Goal: Information Seeking & Learning: Learn about a topic

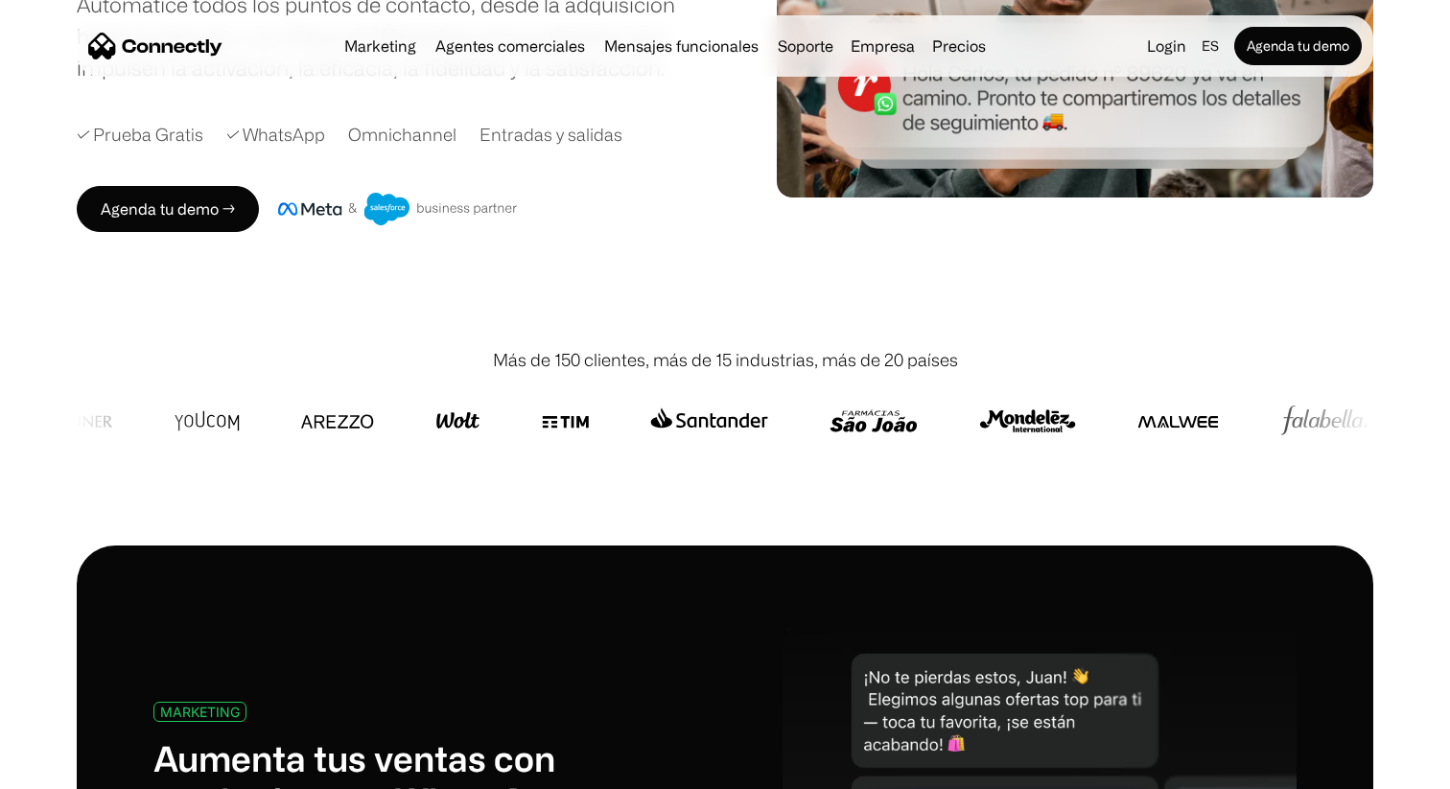
scroll to position [411, 0]
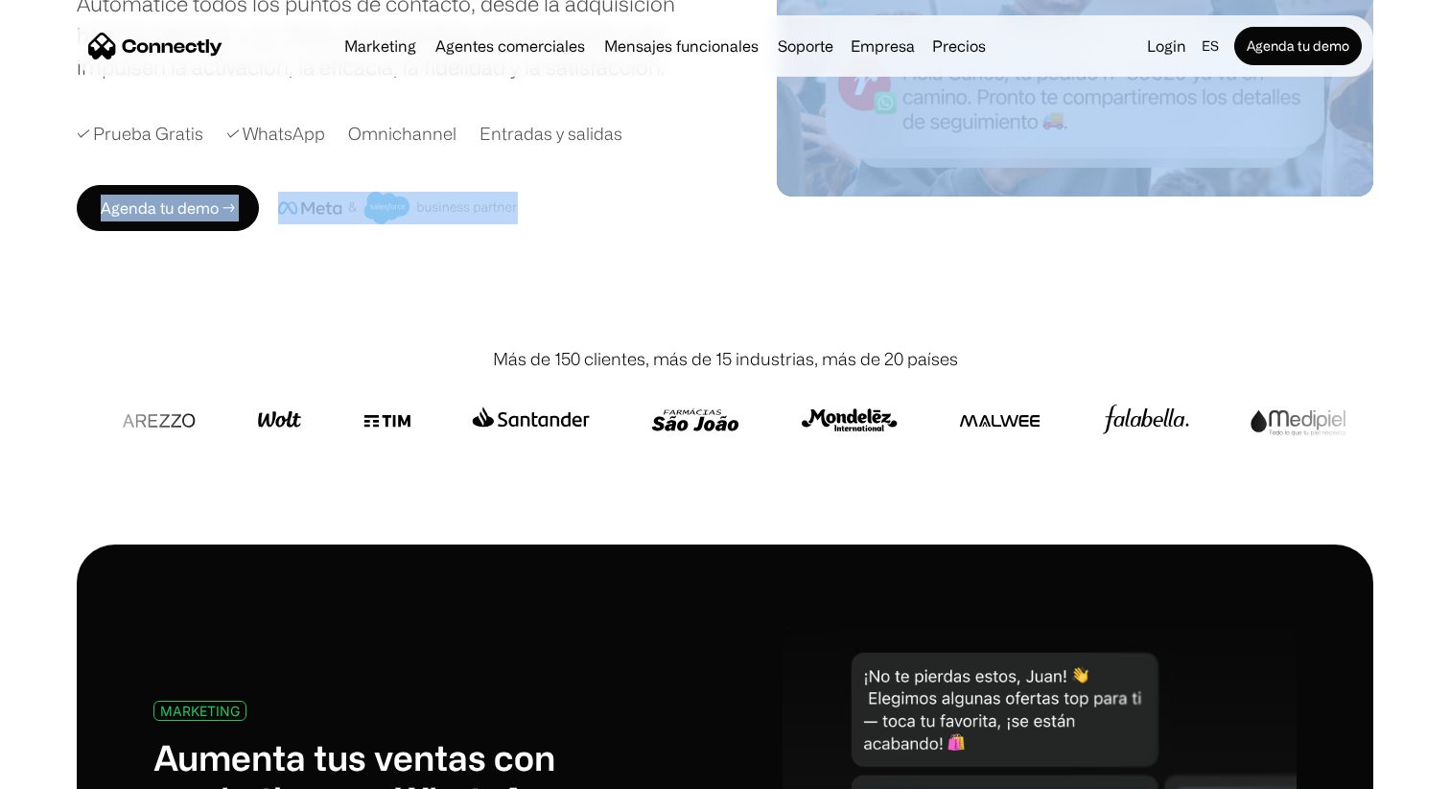
drag, startPoint x: 280, startPoint y: 168, endPoint x: 590, endPoint y: 287, distance: 331.8
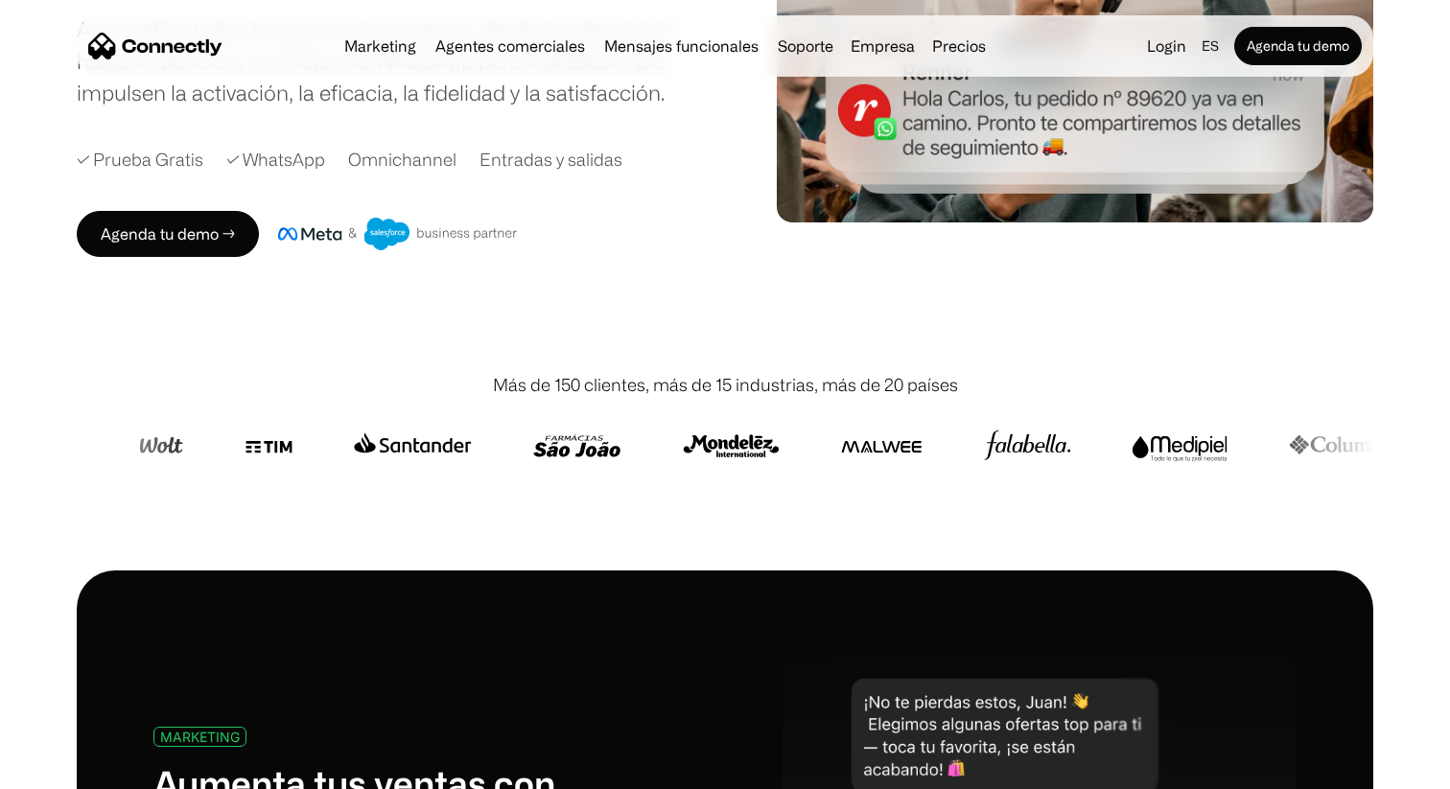
scroll to position [350, 0]
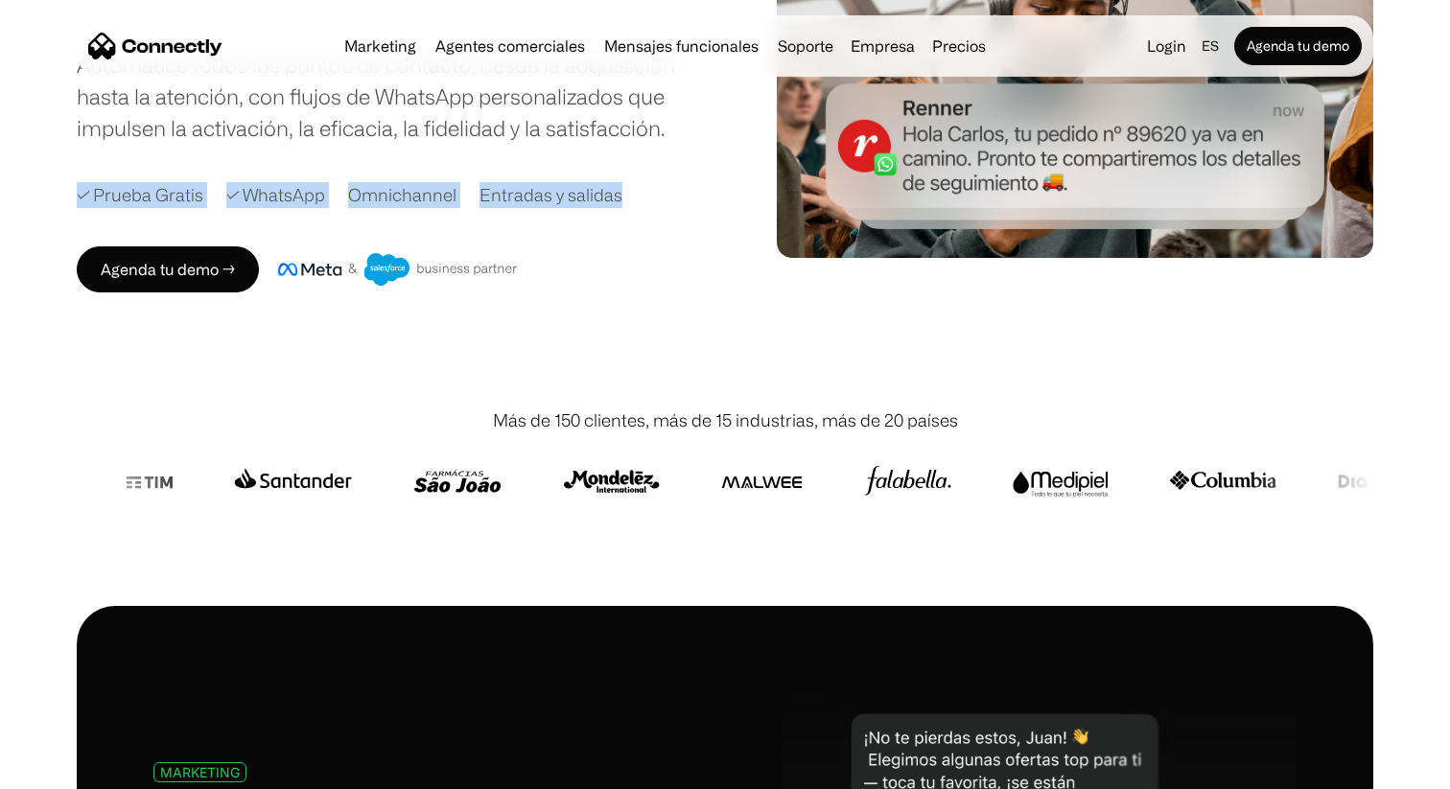
drag, startPoint x: 82, startPoint y: 186, endPoint x: 619, endPoint y: 199, distance: 538.1
click at [620, 199] on div "✓ Prueba Gratis ✓ WhatsApp Omnichannel Entradas y salidas" at bounding box center [414, 195] width 674 height 26
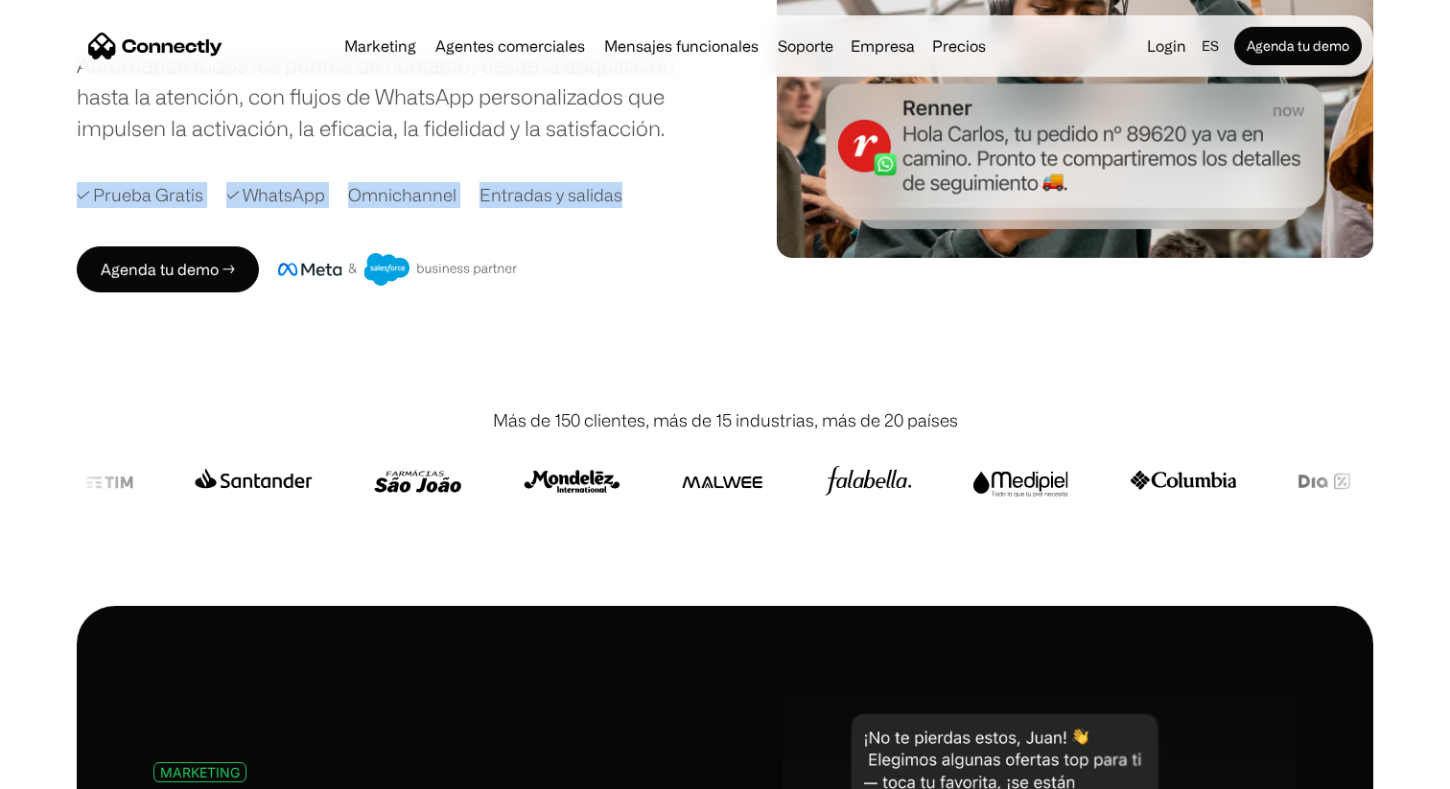
click at [619, 199] on div "✓ Prueba Gratis ✓ WhatsApp Omnichannel Entradas y salidas" at bounding box center [414, 195] width 674 height 26
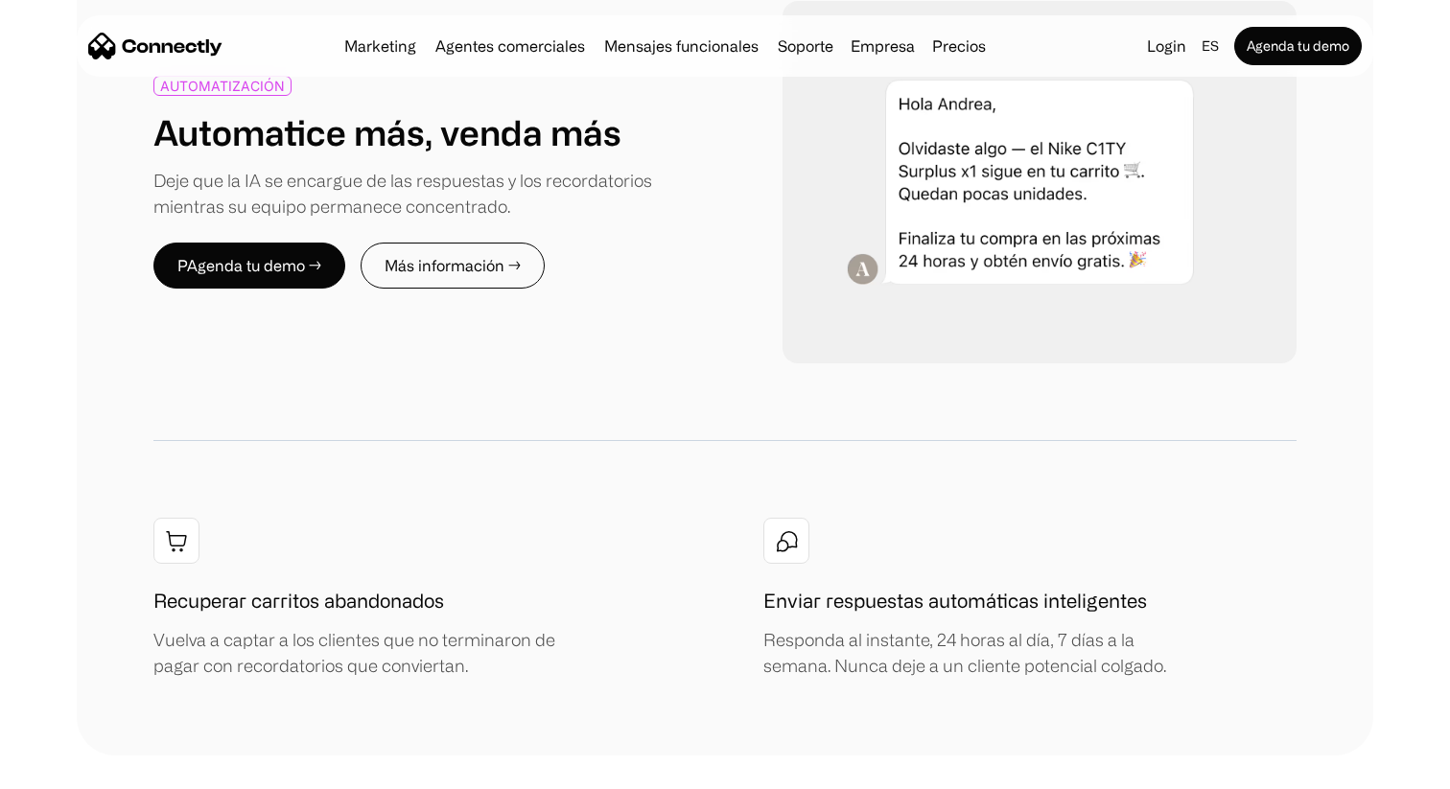
scroll to position [2309, 0]
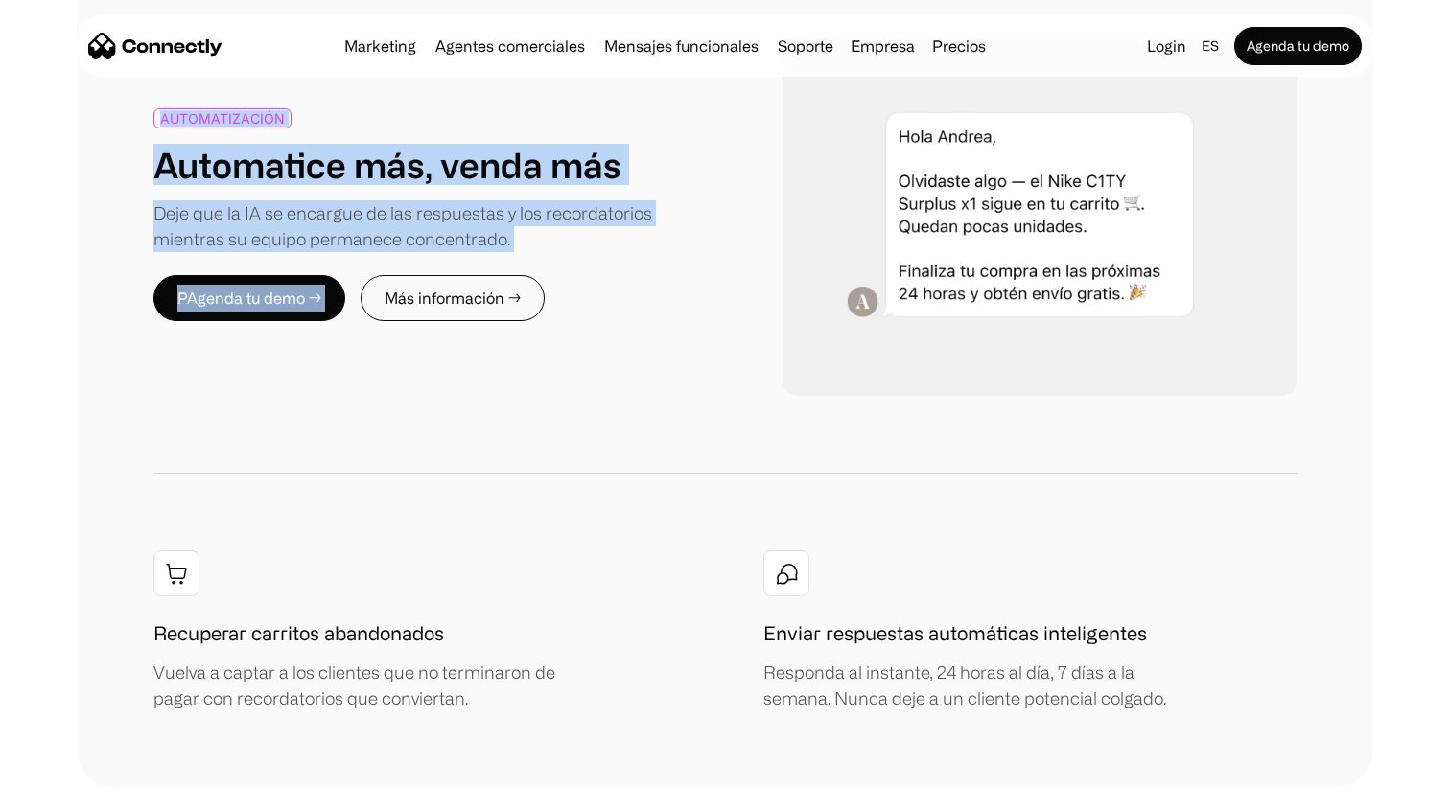
drag, startPoint x: 129, startPoint y: 106, endPoint x: 636, endPoint y: 283, distance: 536.2
click at [636, 283] on div "AUTOMATIZACIÓN Automatice más, venda más Deje que la IA se encargue de las resp…" at bounding box center [725, 373] width 1297 height 832
click at [636, 283] on div "PAgenda tu demo → Más información →" at bounding box center [439, 298] width 572 height 46
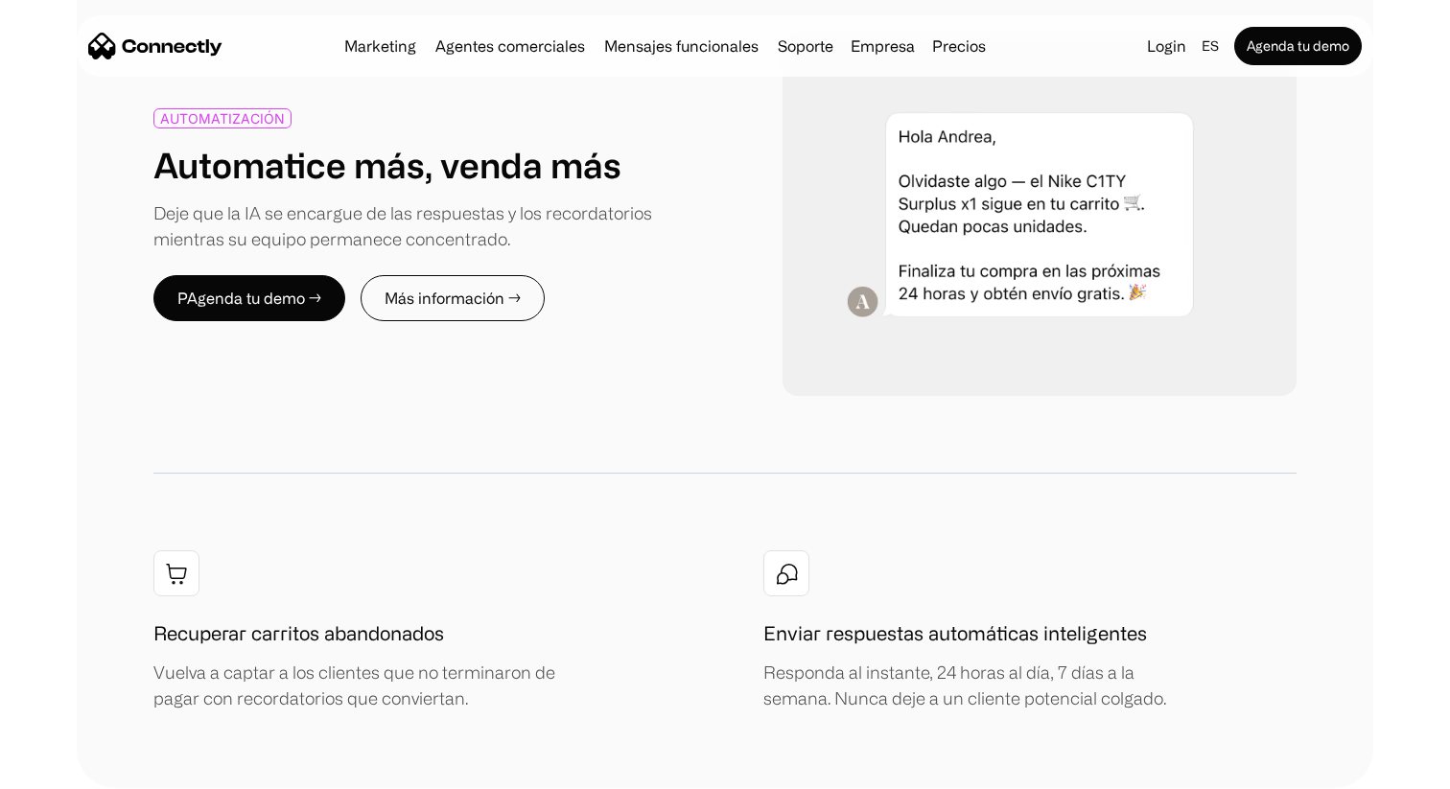
click at [1017, 197] on img at bounding box center [1040, 215] width 514 height 363
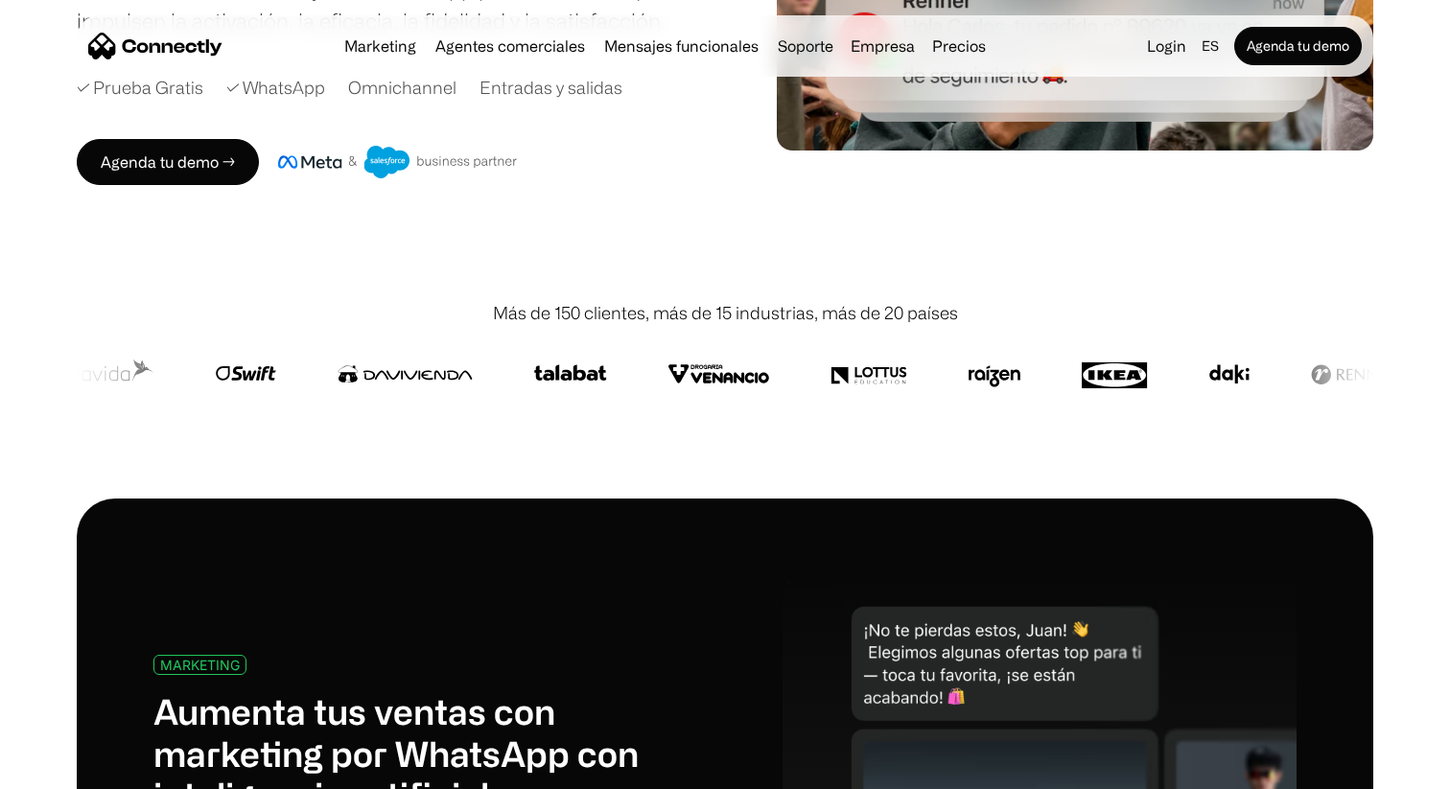
scroll to position [0, 0]
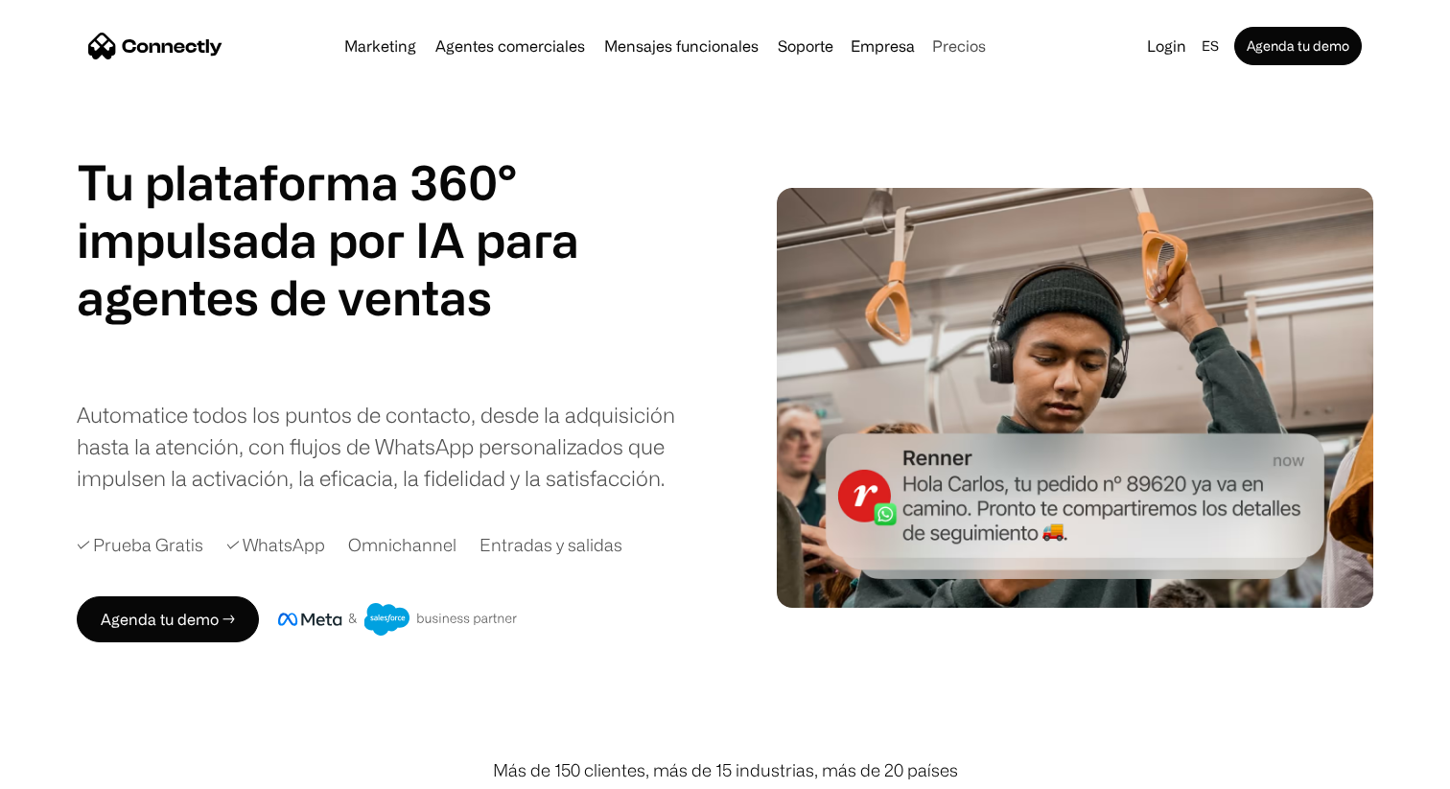
click at [934, 48] on link "Precios" at bounding box center [958, 45] width 69 height 15
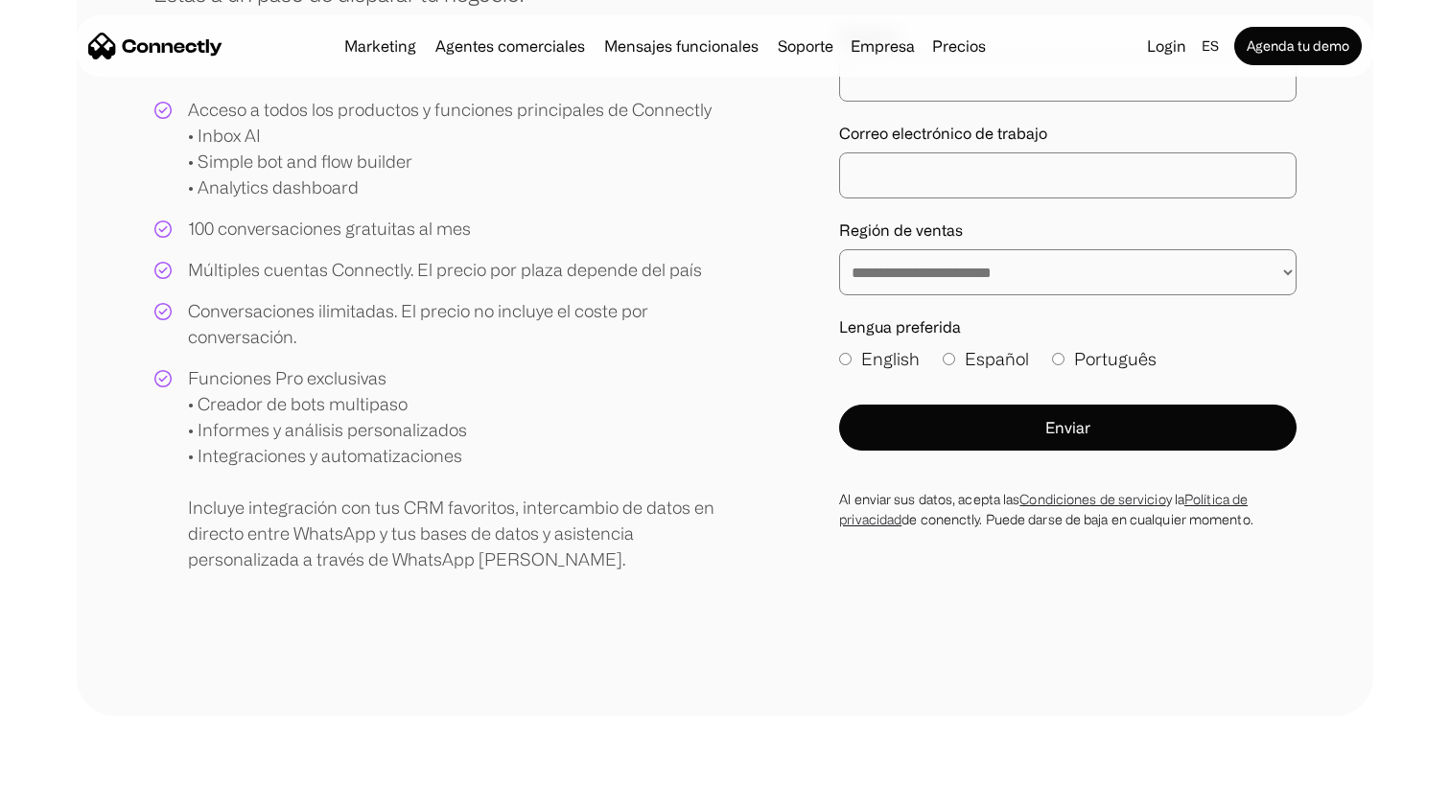
scroll to position [409, 0]
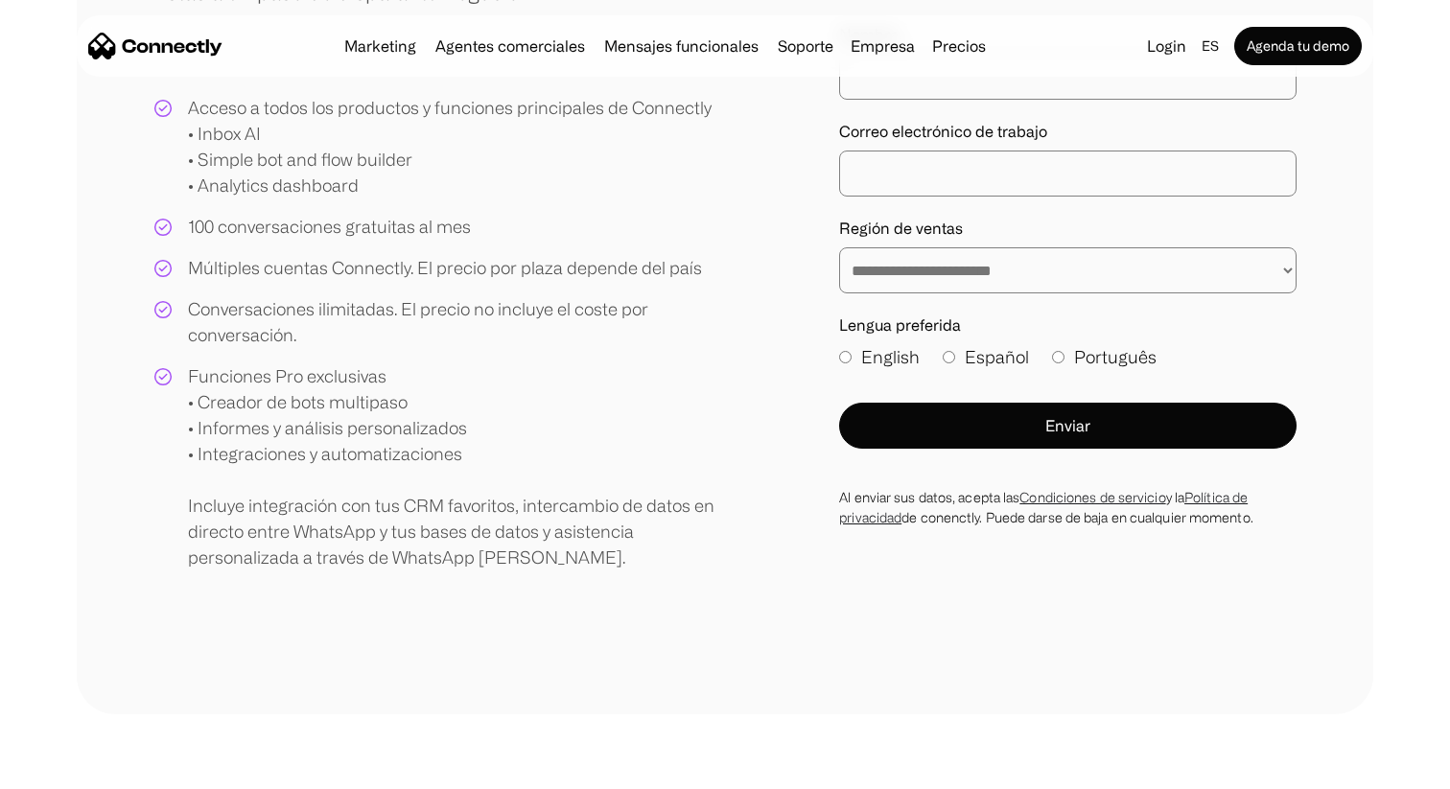
click at [956, 363] on label "Español" at bounding box center [986, 357] width 86 height 26
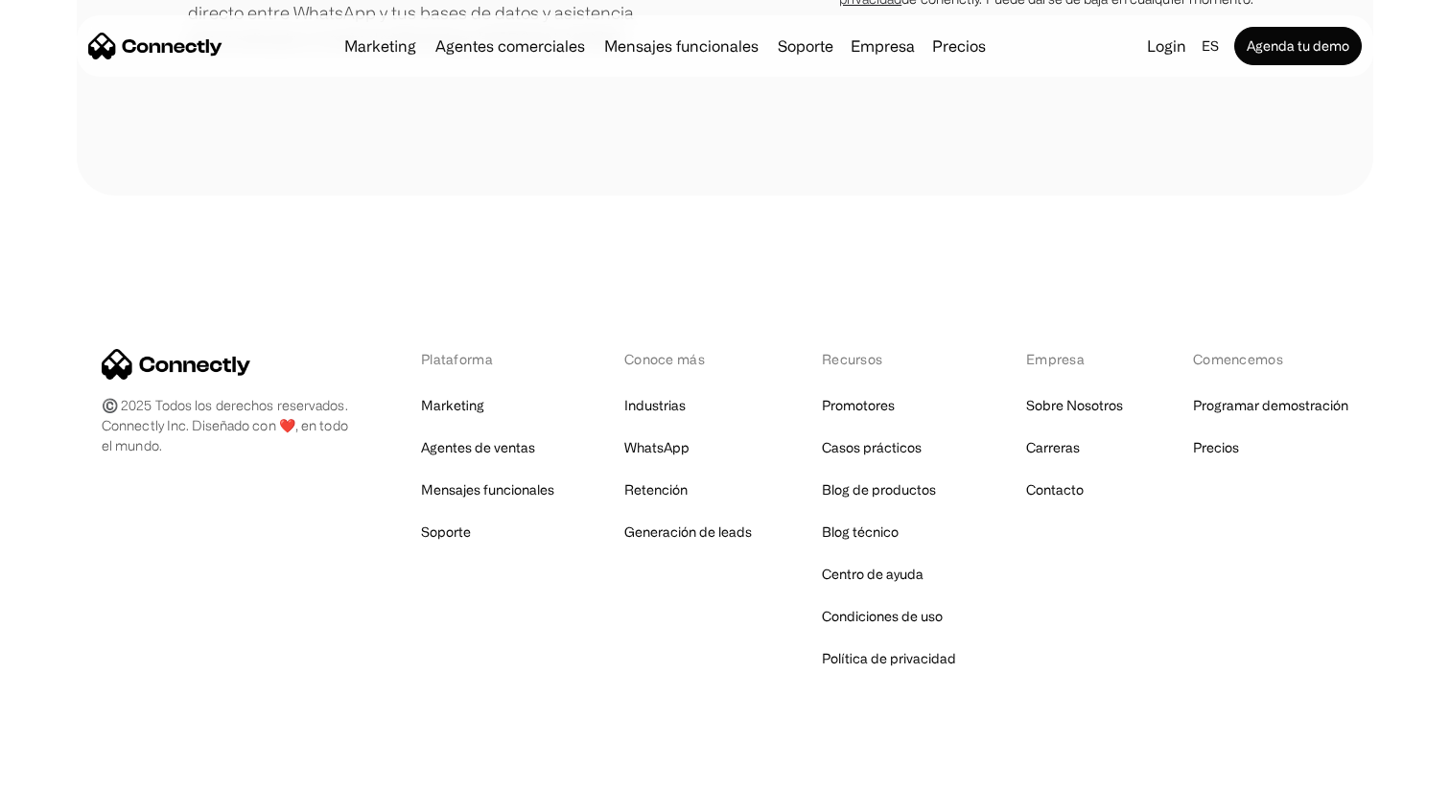
scroll to position [965, 0]
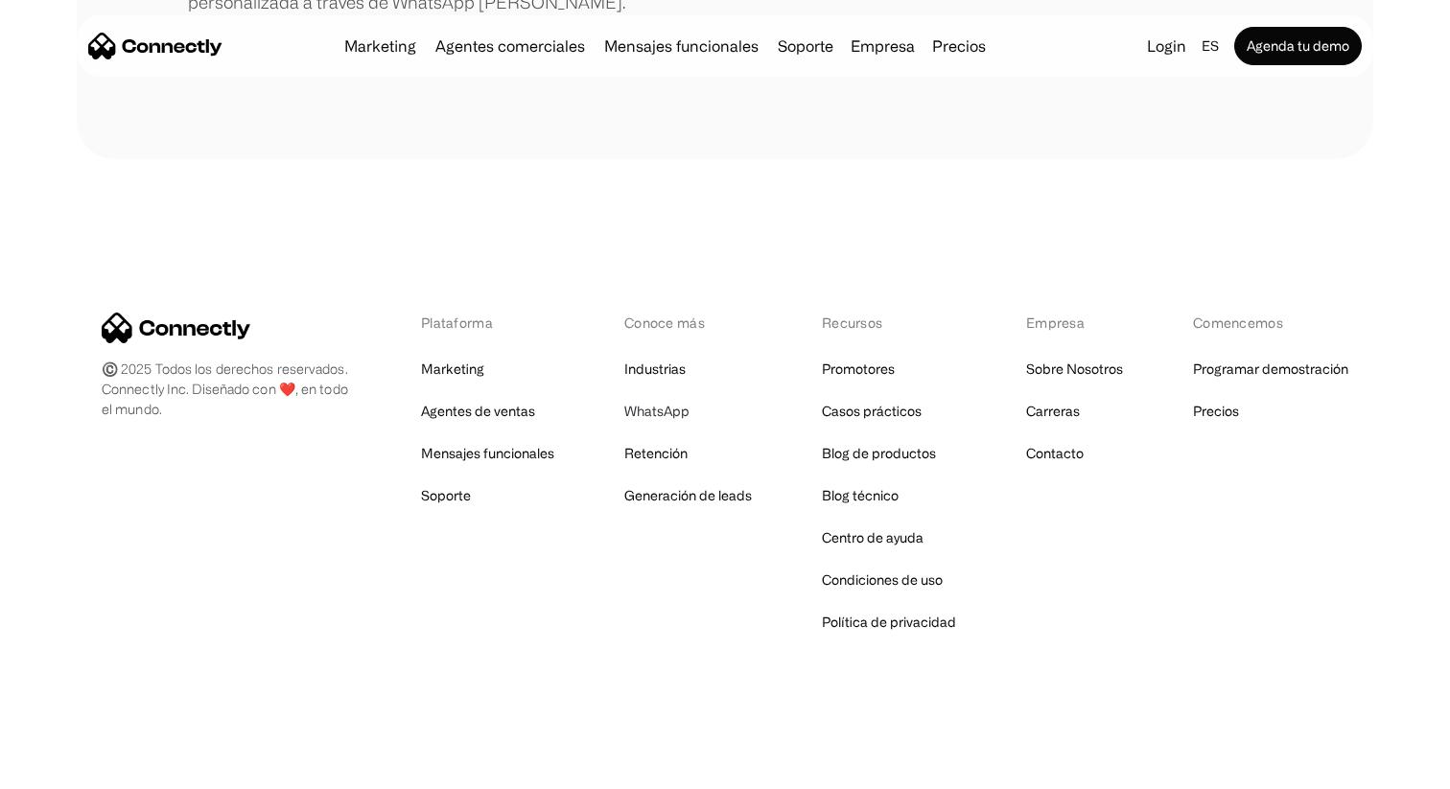
click at [675, 420] on link "WhatsApp" at bounding box center [656, 411] width 65 height 27
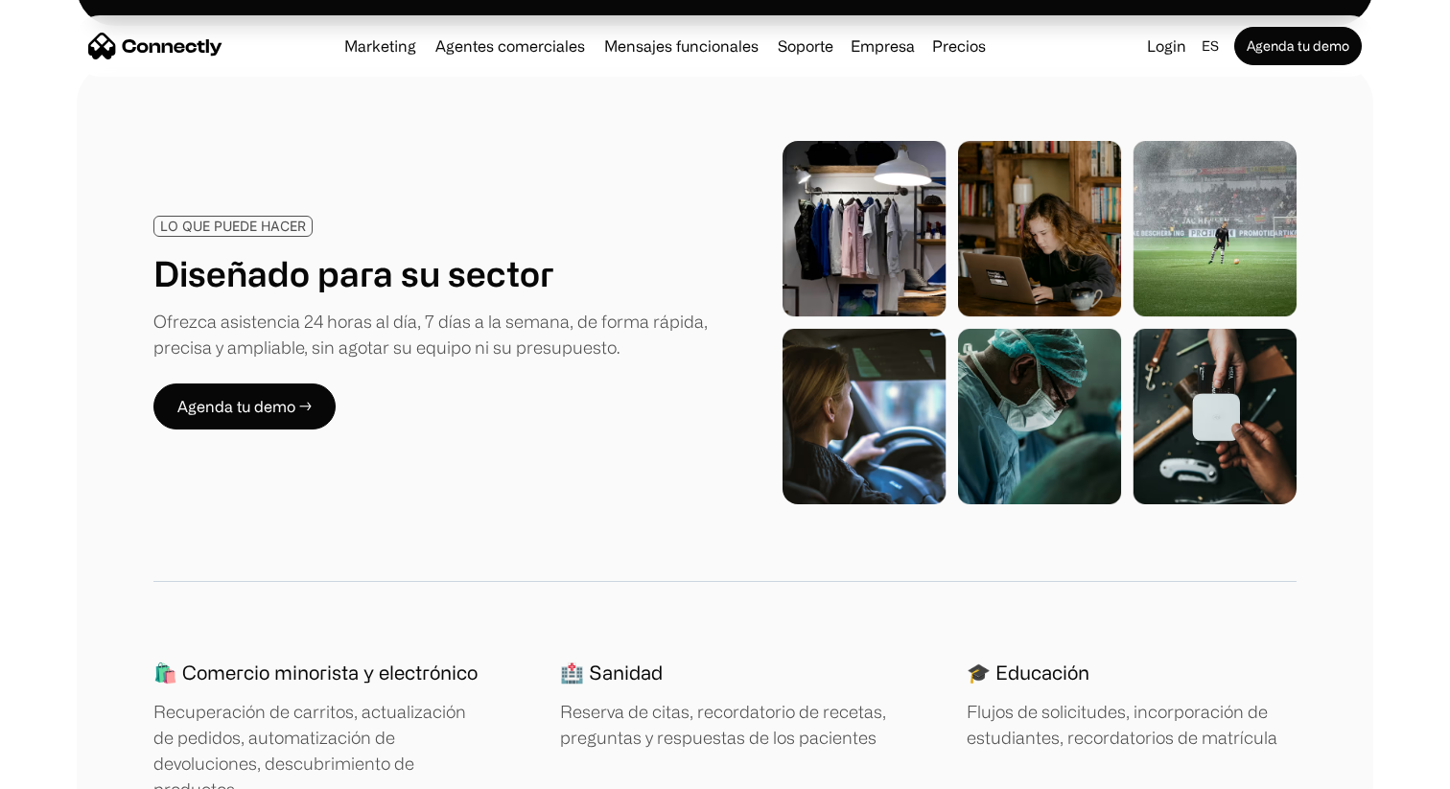
scroll to position [2600, 0]
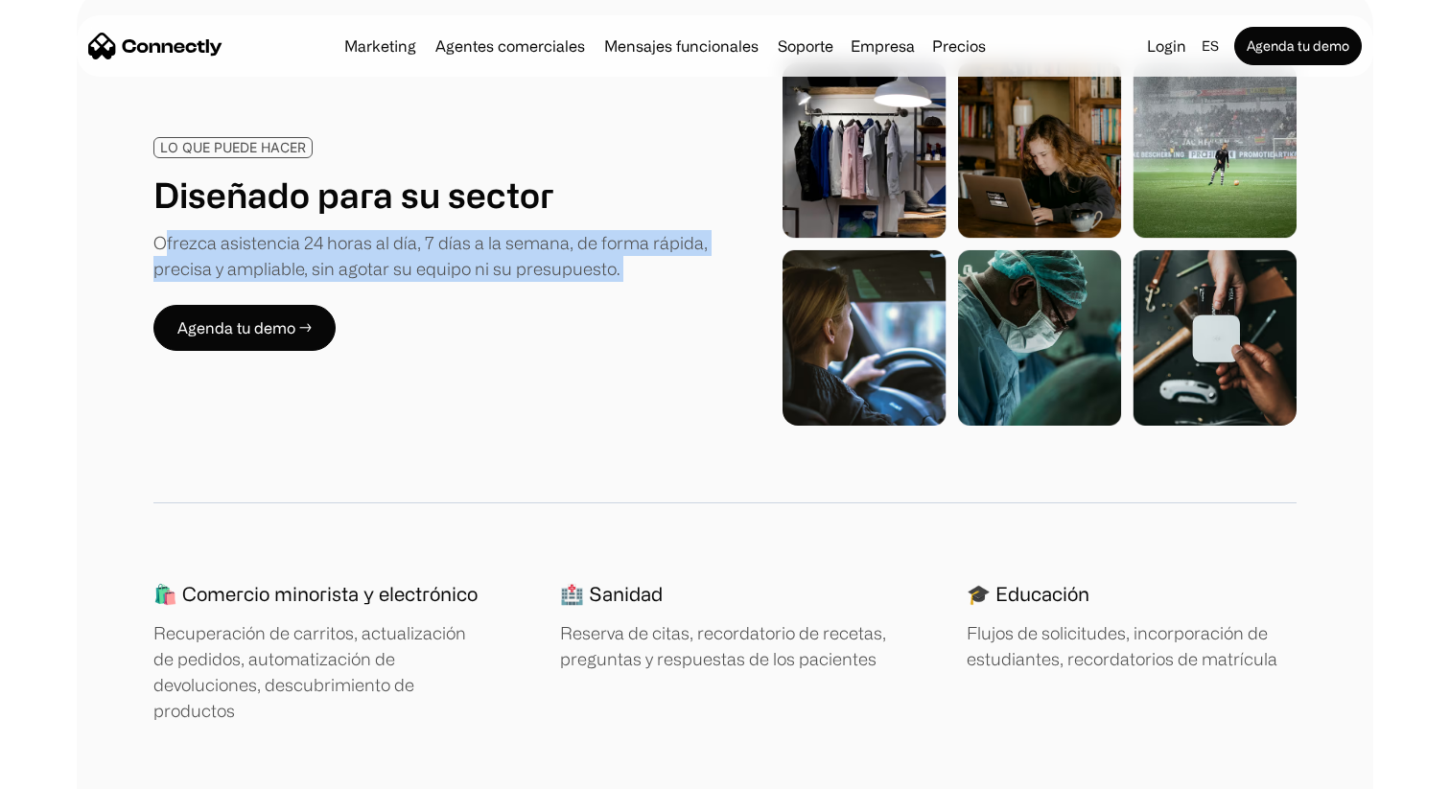
drag, startPoint x: 161, startPoint y: 212, endPoint x: 420, endPoint y: 274, distance: 266.3
click at [424, 274] on div "LO QUE PUEDE HACER Diseñado para su sector Ofrezca asistencia 24 horas al día, …" at bounding box center [439, 244] width 572 height 214
click at [420, 274] on div "LO QUE PUEDE HACER Diseñado para su sector Ofrezca asistencia 24 horas al día, …" at bounding box center [439, 244] width 572 height 214
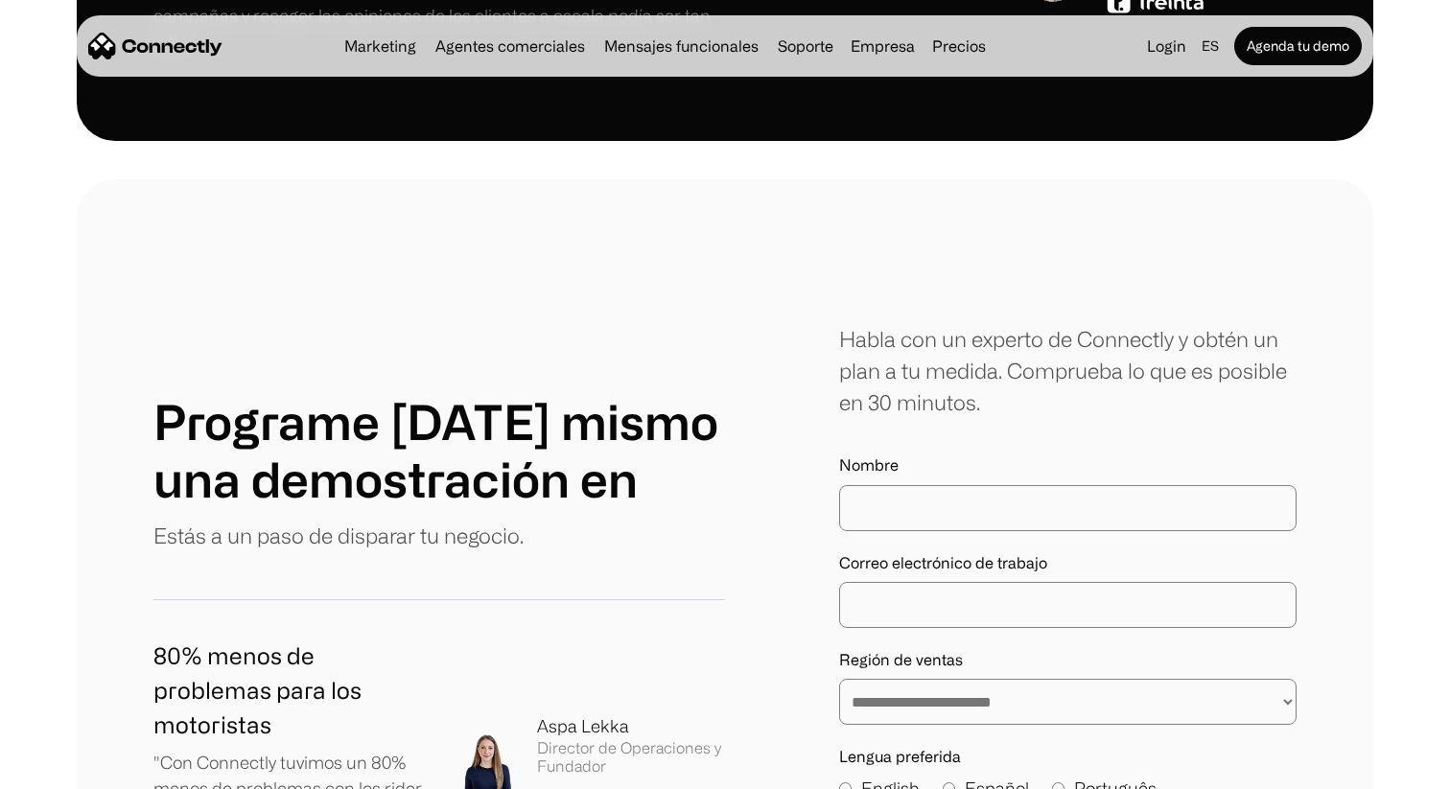
scroll to position [5688, 0]
